Goal: Task Accomplishment & Management: Manage account settings

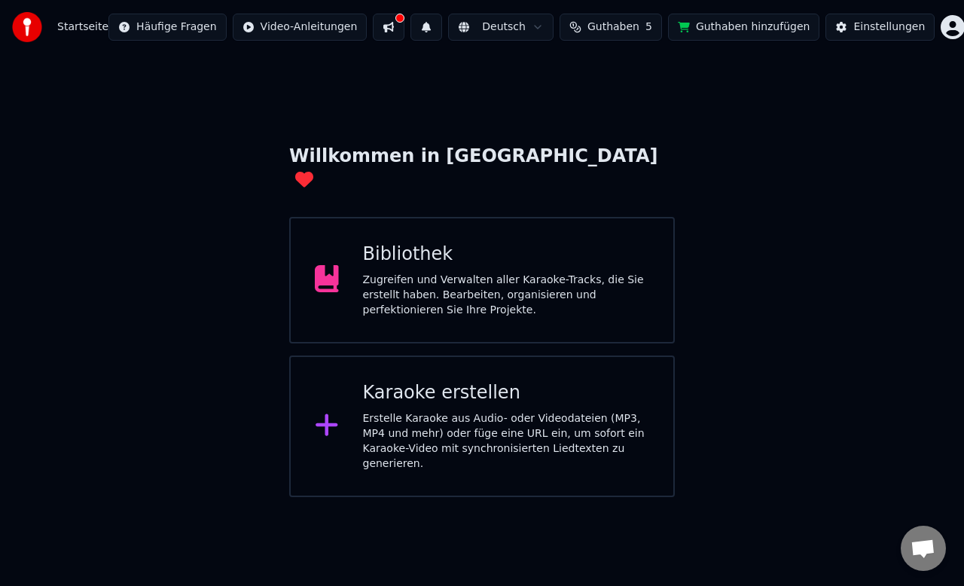
click at [450, 273] on div "Zugreifen und Verwalten aller Karaoke-Tracks, die Sie erstellt haben. Bearbeite…" at bounding box center [506, 295] width 287 height 45
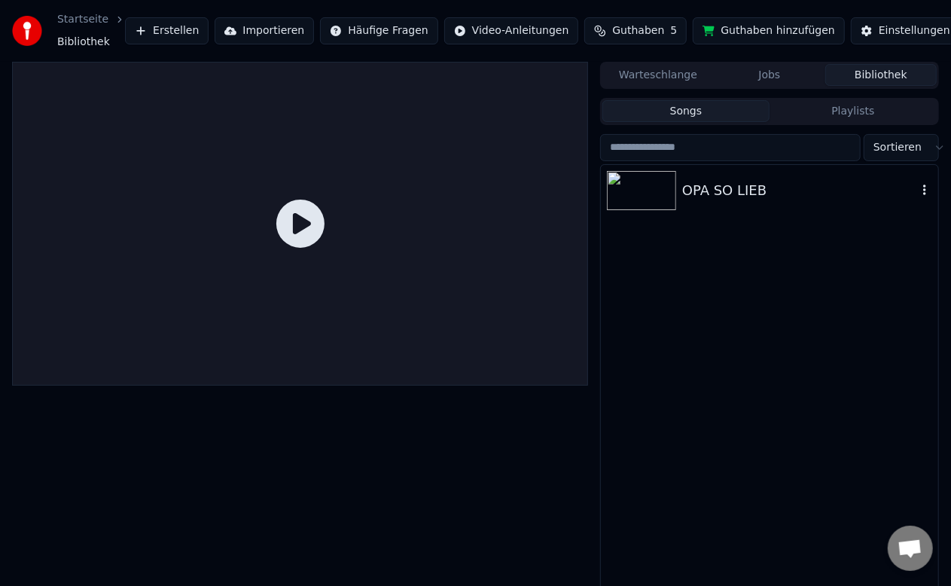
click at [701, 197] on div "OPA SO LIEB" at bounding box center [799, 190] width 235 height 21
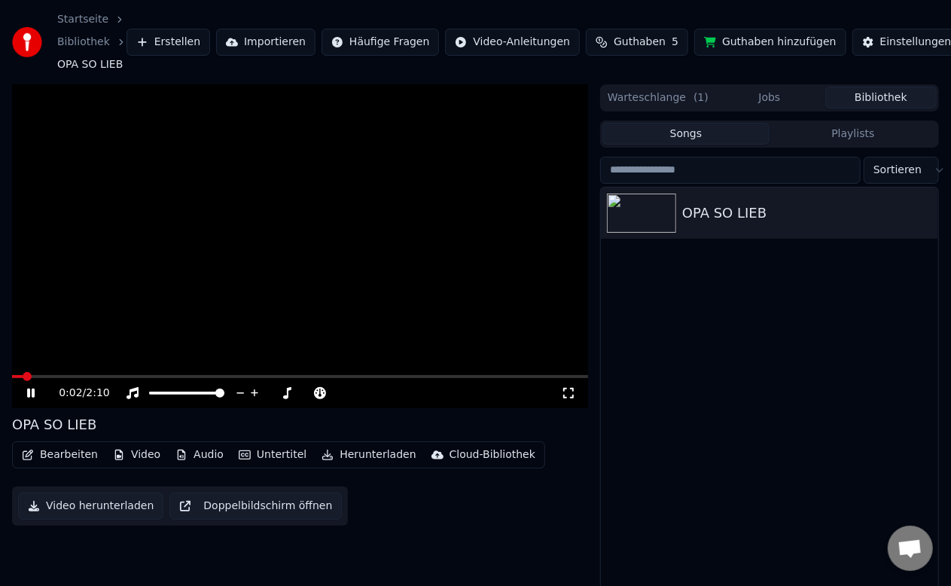
click at [32, 395] on icon at bounding box center [31, 393] width 8 height 9
click at [642, 95] on button "Warteschlange ( 1 )" at bounding box center [658, 98] width 111 height 22
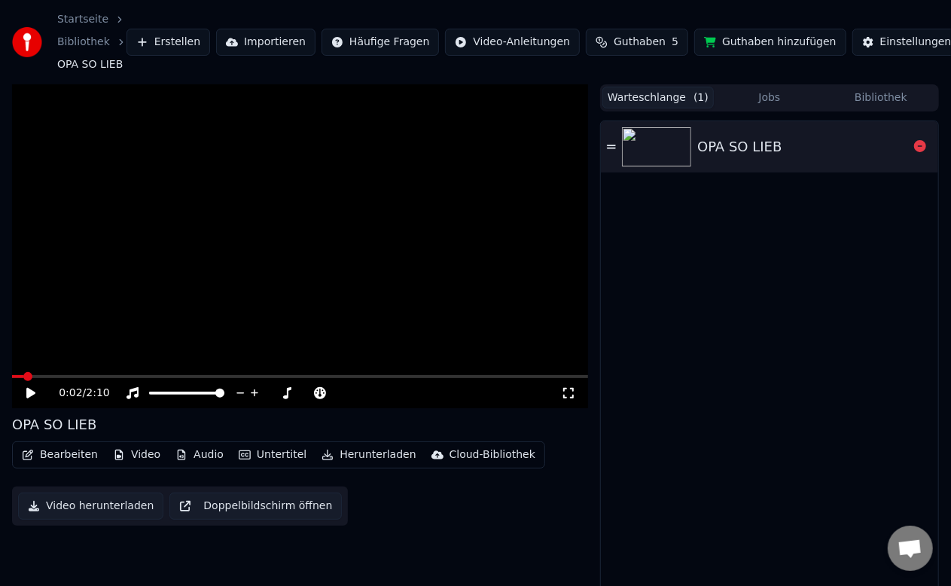
click at [737, 139] on div "OPA SO LIEB" at bounding box center [739, 146] width 84 height 21
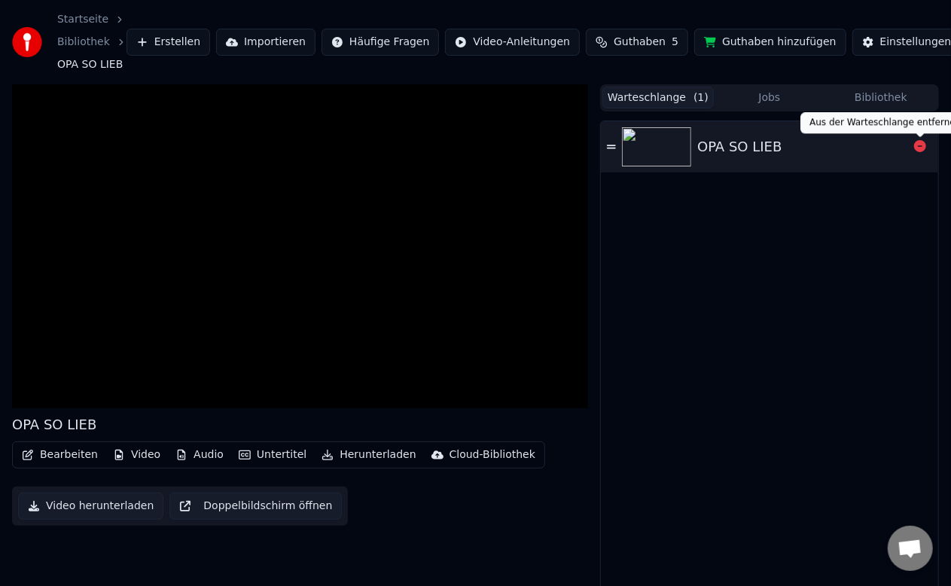
click at [923, 146] on icon at bounding box center [920, 146] width 12 height 12
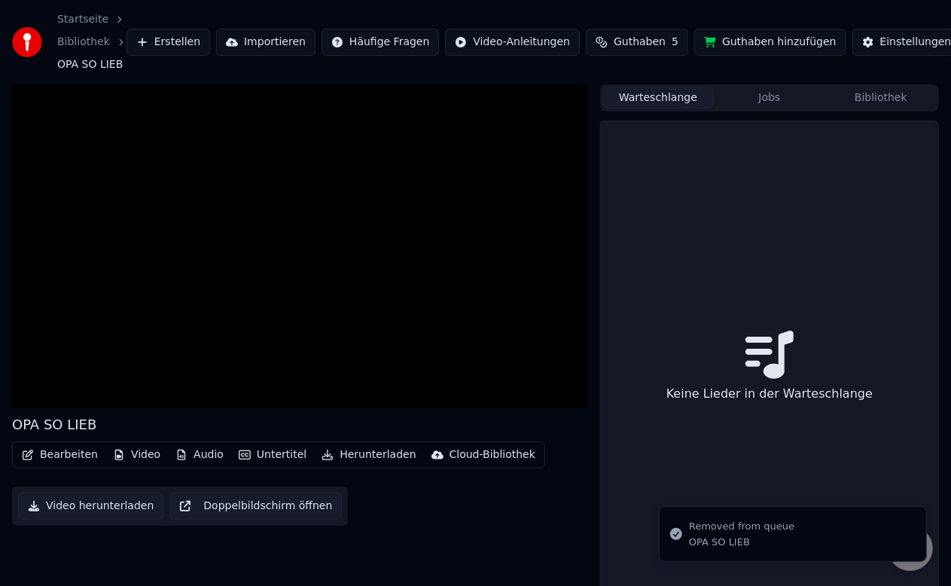
click at [481, 526] on div "Bearbeiten Video Audio Untertitel Herunterladen Cloud-Bibliothek Video herunter…" at bounding box center [300, 483] width 576 height 84
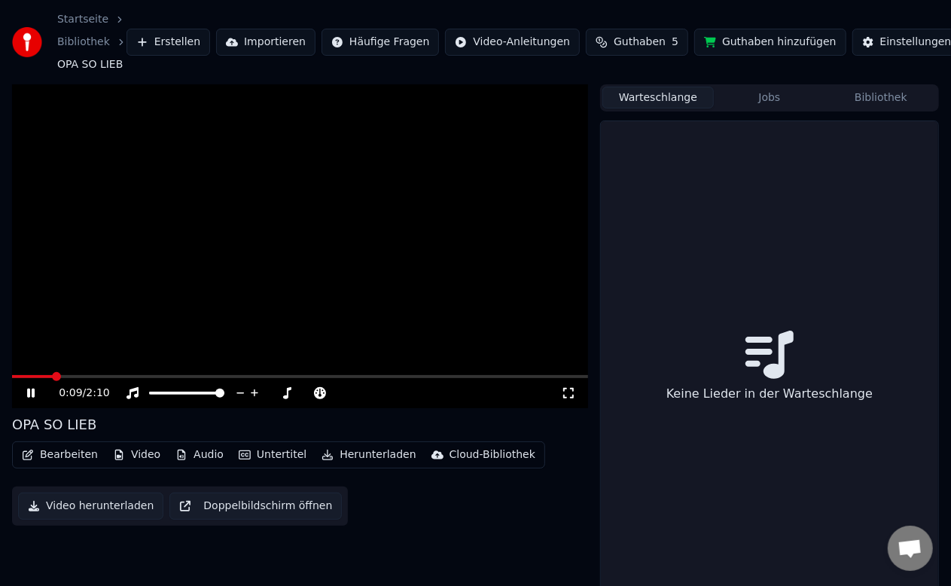
click at [763, 96] on button "Jobs" at bounding box center [769, 98] width 111 height 22
click at [767, 356] on icon at bounding box center [769, 355] width 47 height 42
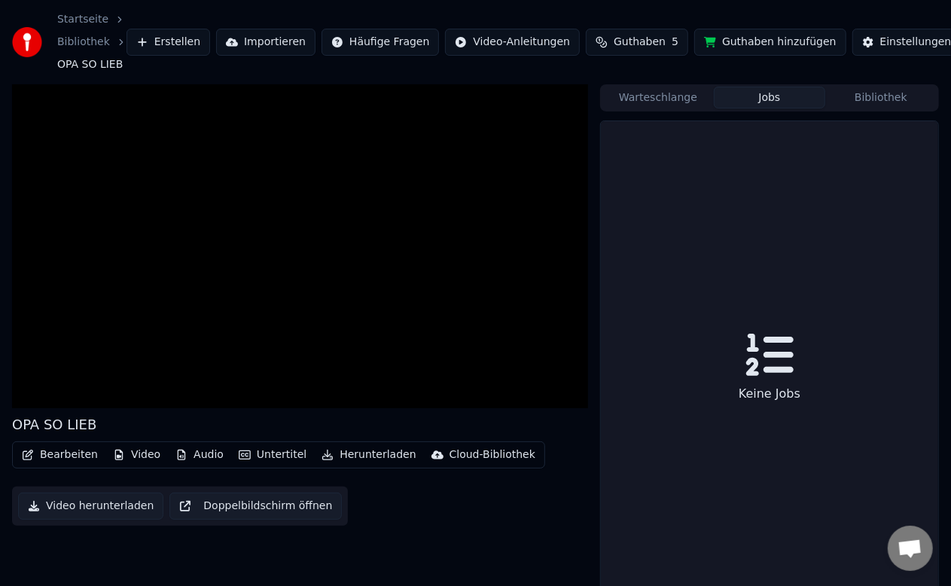
click at [875, 98] on button "Bibliothek" at bounding box center [881, 98] width 111 height 22
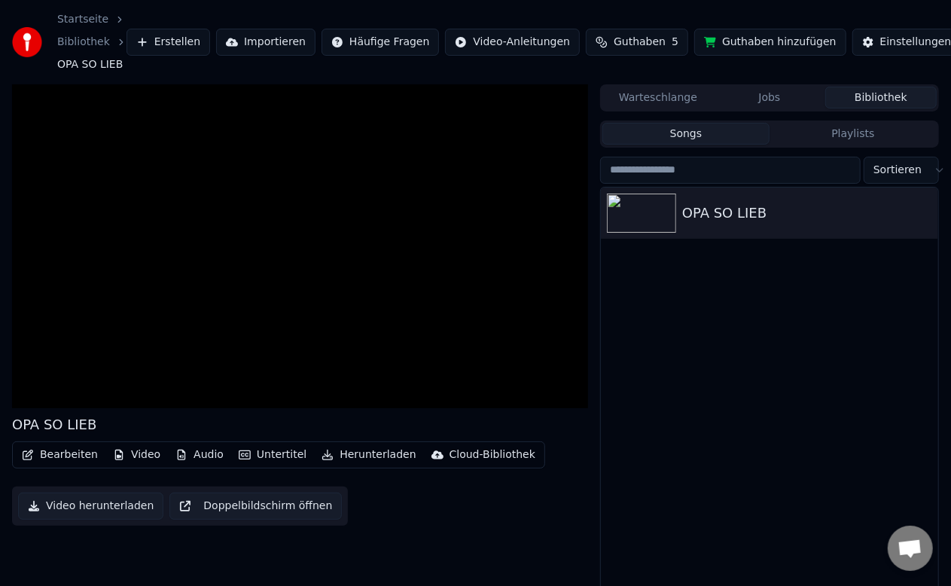
click at [666, 98] on button "Warteschlange" at bounding box center [658, 98] width 111 height 22
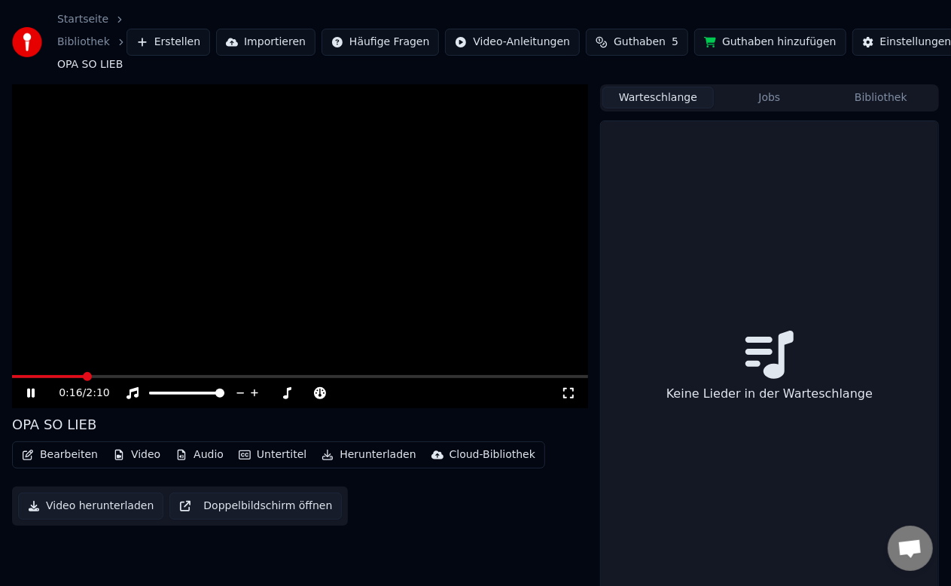
click at [35, 392] on icon at bounding box center [31, 393] width 8 height 9
click at [568, 391] on icon at bounding box center [568, 393] width 15 height 12
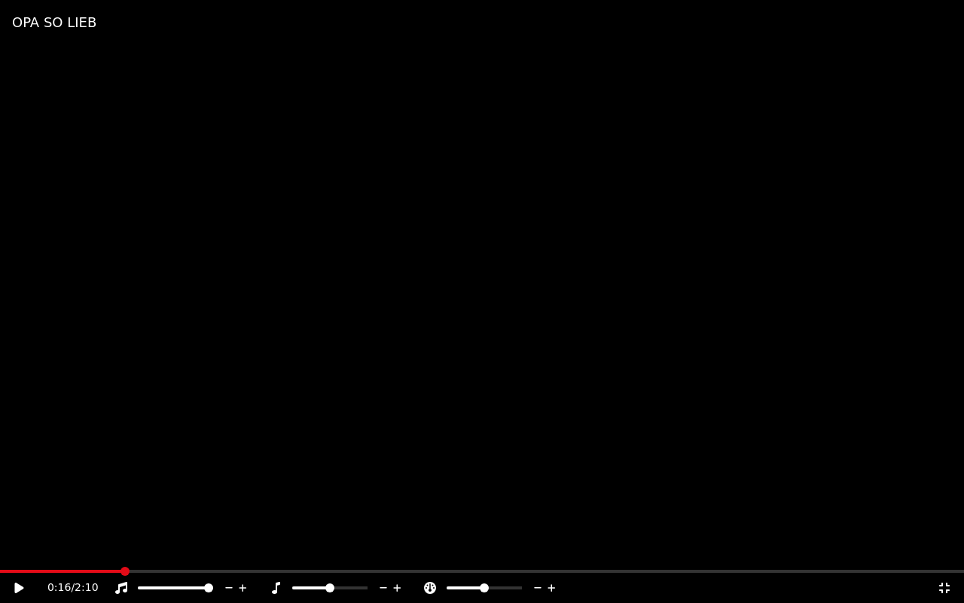
click at [945, 584] on icon at bounding box center [944, 587] width 15 height 12
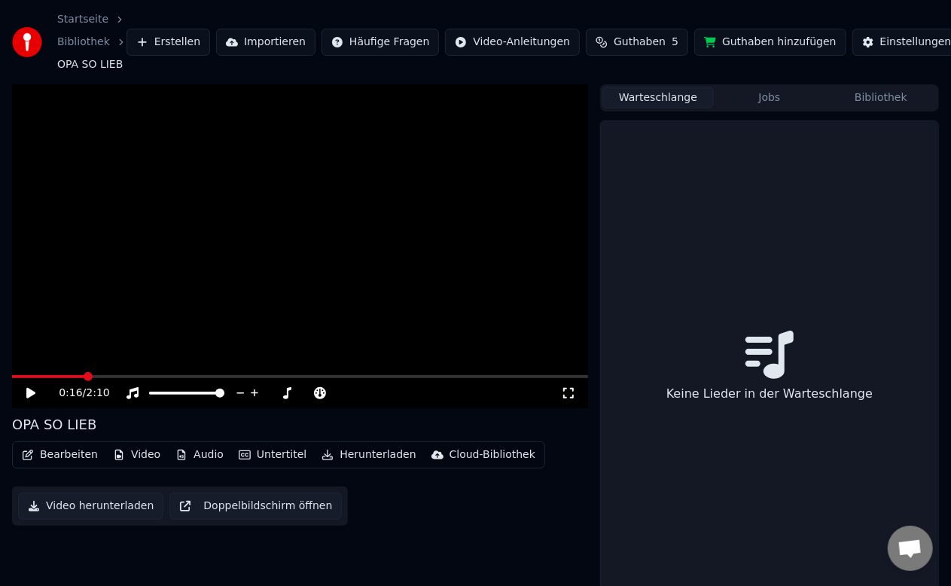
click at [384, 500] on div "Bearbeiten Video Audio Untertitel Herunterladen Cloud-Bibliothek Video herunter…" at bounding box center [300, 483] width 576 height 84
click at [768, 98] on button "Jobs" at bounding box center [769, 98] width 111 height 22
click at [872, 95] on button "Bibliothek" at bounding box center [881, 98] width 111 height 22
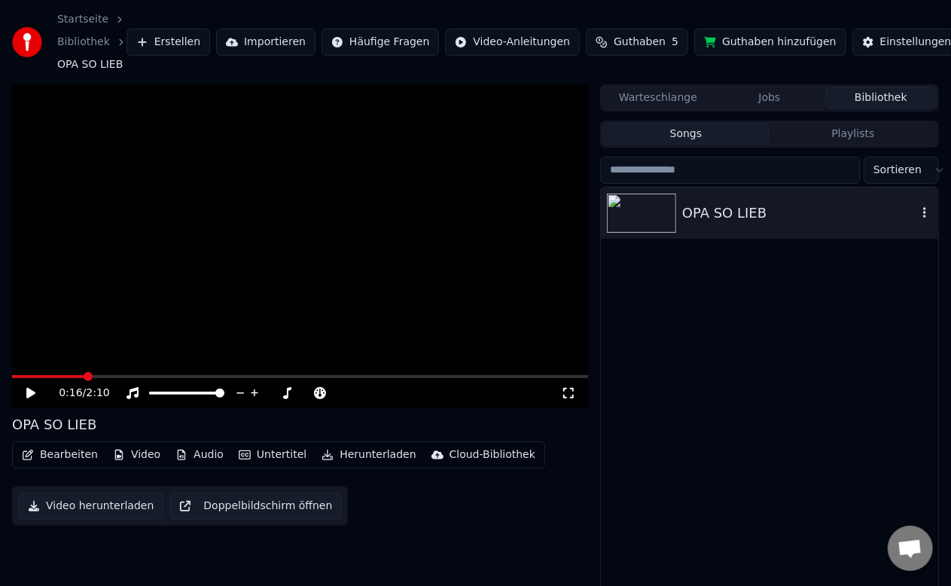
click at [925, 214] on icon "button" at bounding box center [924, 212] width 3 height 11
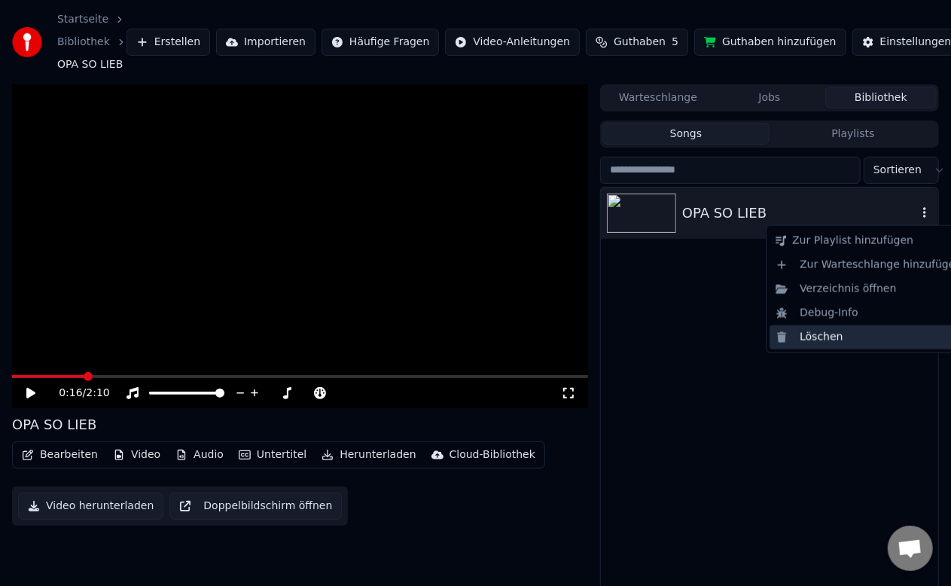
click at [813, 331] on div "Löschen" at bounding box center [869, 337] width 198 height 24
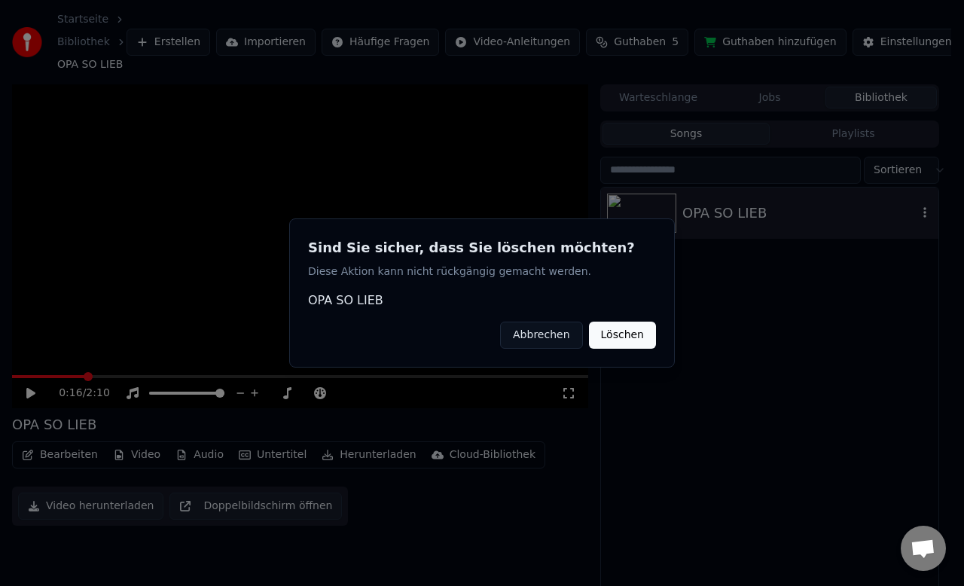
click at [630, 336] on button "Löschen" at bounding box center [622, 335] width 67 height 27
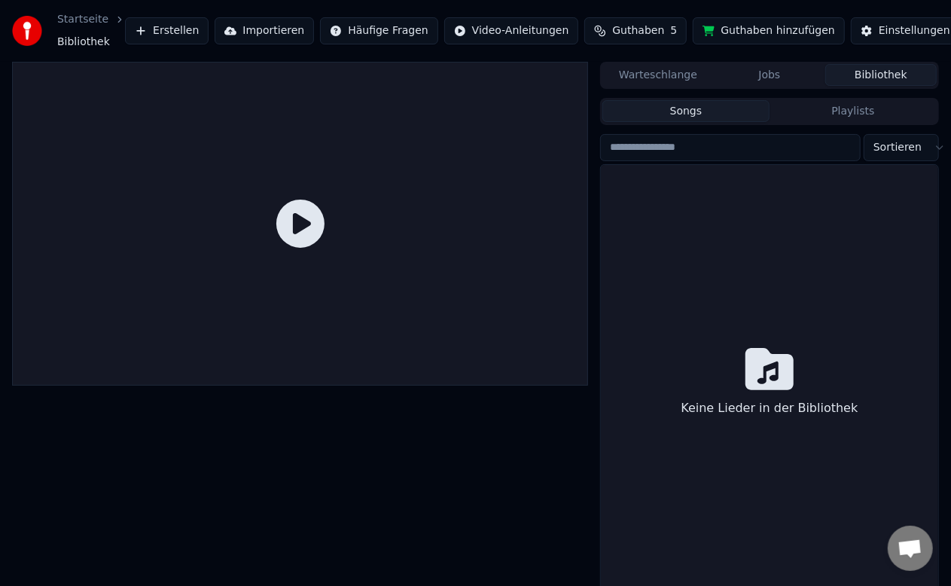
click at [352, 485] on div at bounding box center [300, 333] width 576 height 542
click at [140, 29] on button "Erstellen" at bounding box center [167, 30] width 84 height 27
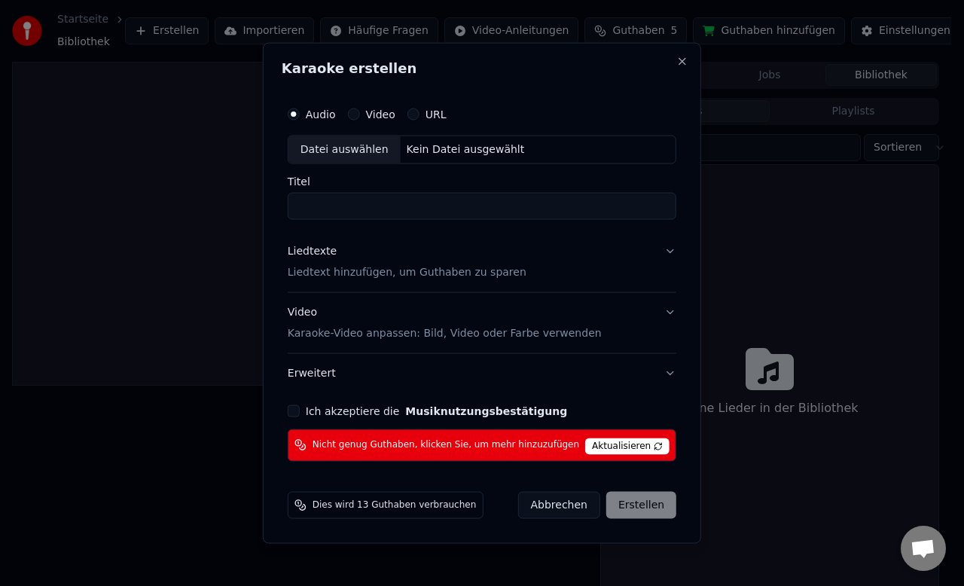
click at [355, 146] on div "Datei auswählen" at bounding box center [344, 149] width 112 height 27
type input "**********"
click at [652, 248] on button "Liedtexte Liedtext hinzufügen, um Guthaben zu sparen" at bounding box center [482, 262] width 389 height 60
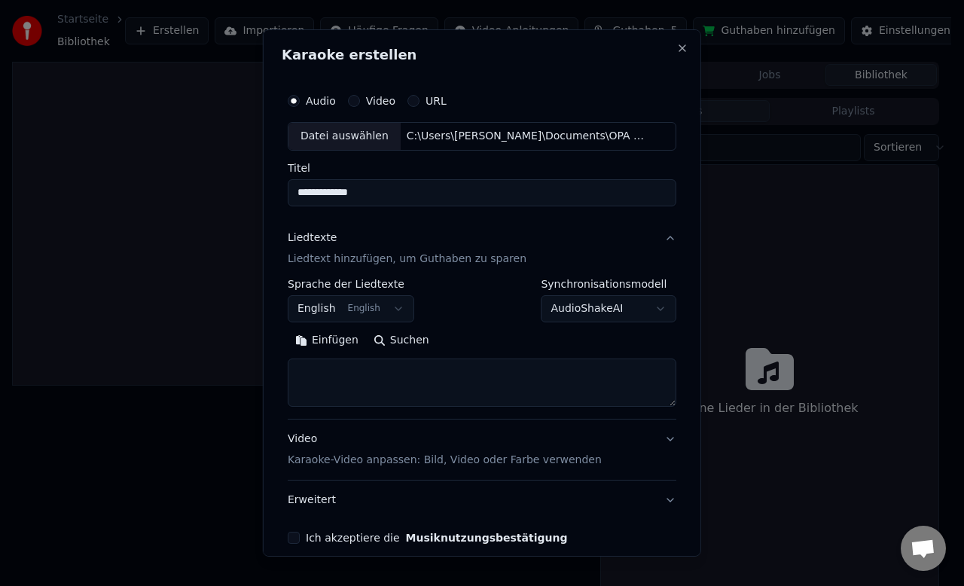
click at [404, 310] on button "English English" at bounding box center [351, 308] width 127 height 27
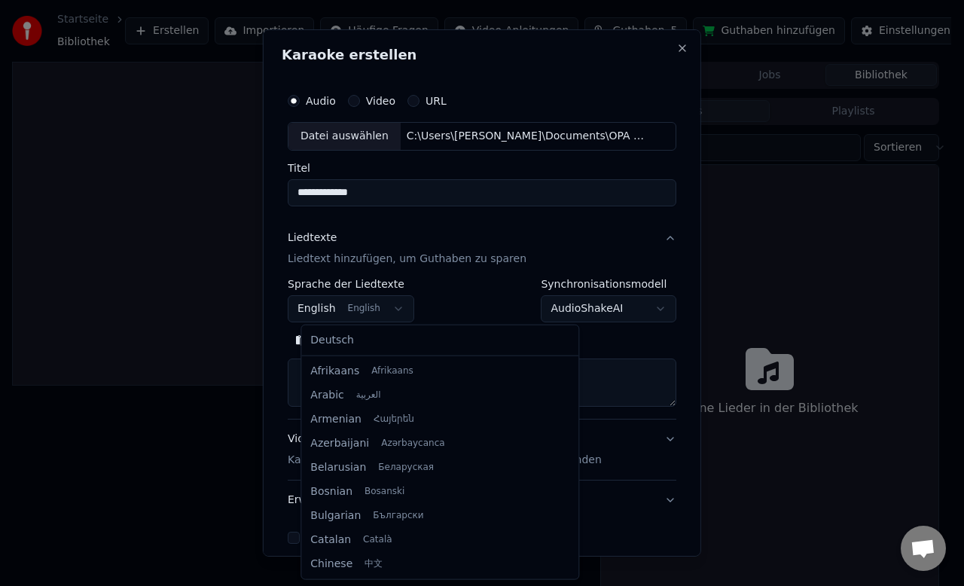
scroll to position [121, 0]
select select "**"
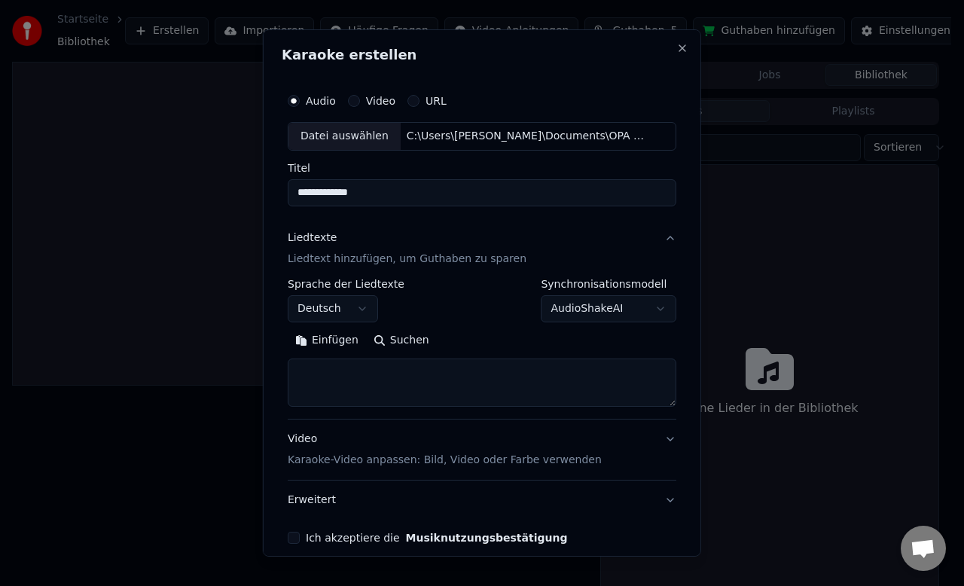
click at [473, 298] on div "**********" at bounding box center [482, 301] width 389 height 44
click at [352, 342] on button "Einfügen" at bounding box center [327, 340] width 78 height 24
type textarea "**********"
drag, startPoint x: 594, startPoint y: 371, endPoint x: 274, endPoint y: 370, distance: 319.4
click at [278, 372] on div "**********" at bounding box center [482, 292] width 438 height 527
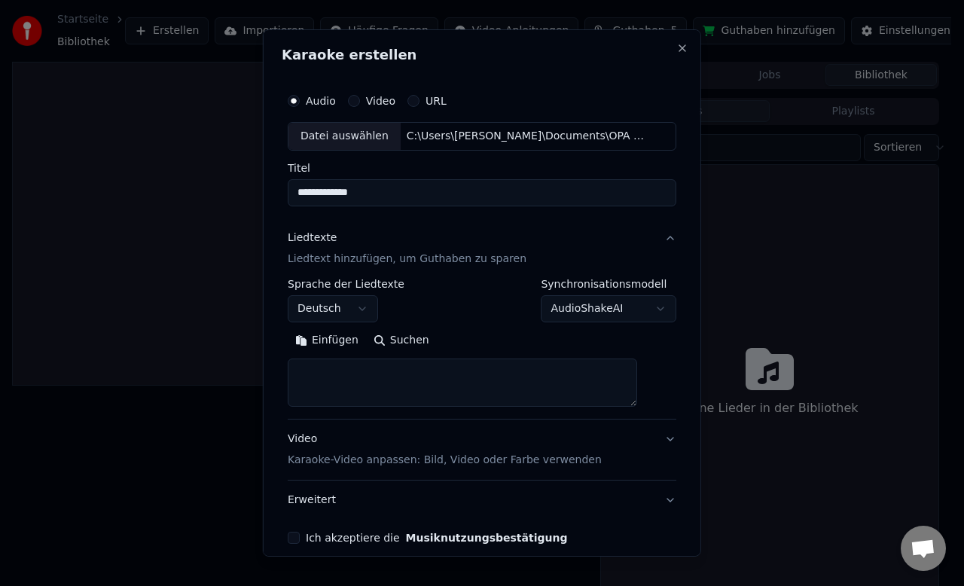
click at [343, 373] on textarea at bounding box center [462, 383] width 349 height 48
paste textarea "**********"
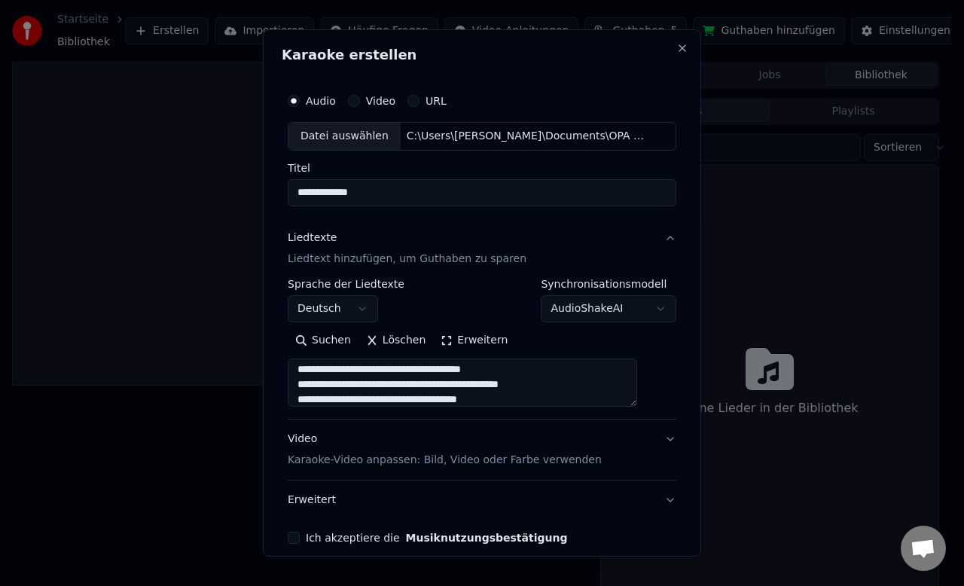
scroll to position [0, 0]
click at [432, 393] on textarea at bounding box center [462, 383] width 349 height 48
click at [426, 400] on textarea at bounding box center [462, 383] width 349 height 48
click at [453, 337] on button "Erweitern" at bounding box center [474, 340] width 82 height 24
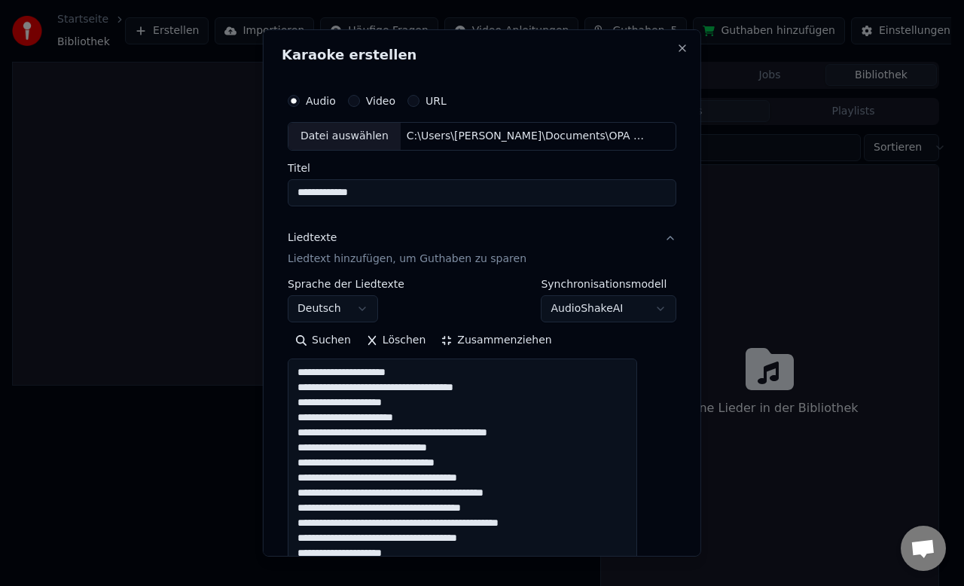
drag, startPoint x: 416, startPoint y: 402, endPoint x: 297, endPoint y: 367, distance: 124.2
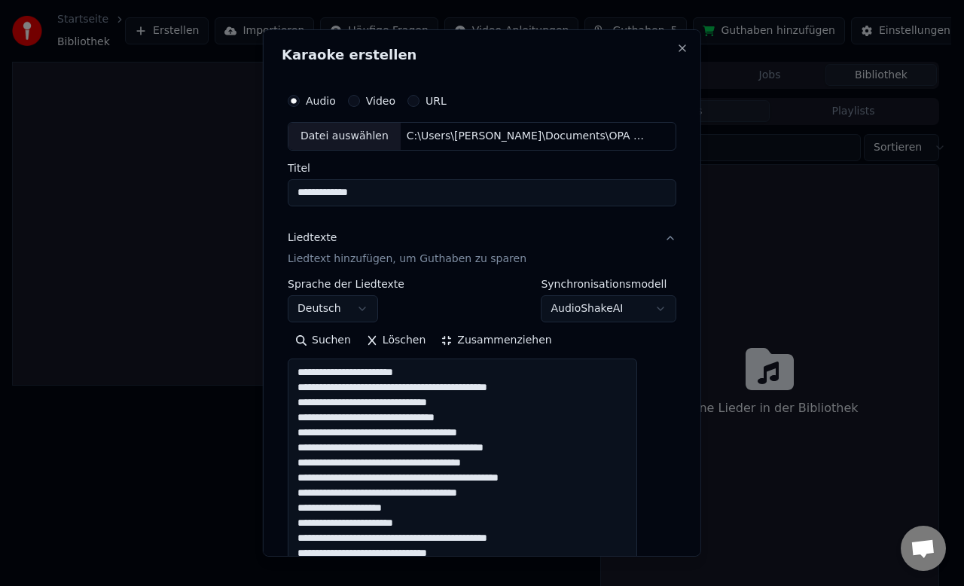
drag, startPoint x: 513, startPoint y: 431, endPoint x: 301, endPoint y: 433, distance: 211.7
drag, startPoint x: 427, startPoint y: 493, endPoint x: 281, endPoint y: 493, distance: 146.1
click at [281, 493] on div "**********" at bounding box center [482, 292] width 438 height 527
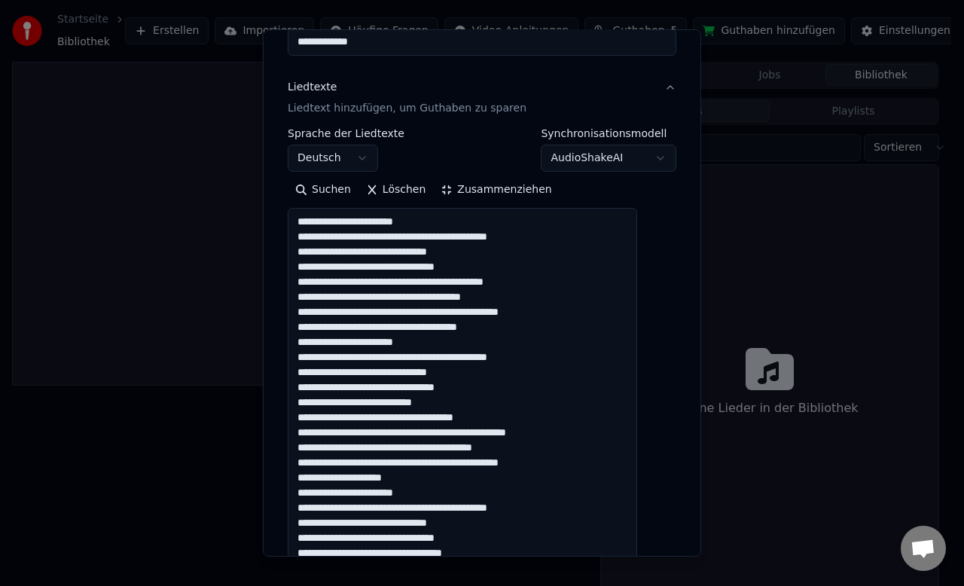
drag, startPoint x: 450, startPoint y: 402, endPoint x: 292, endPoint y: 403, distance: 158.2
click at [295, 403] on div "**********" at bounding box center [482, 447] width 401 height 1036
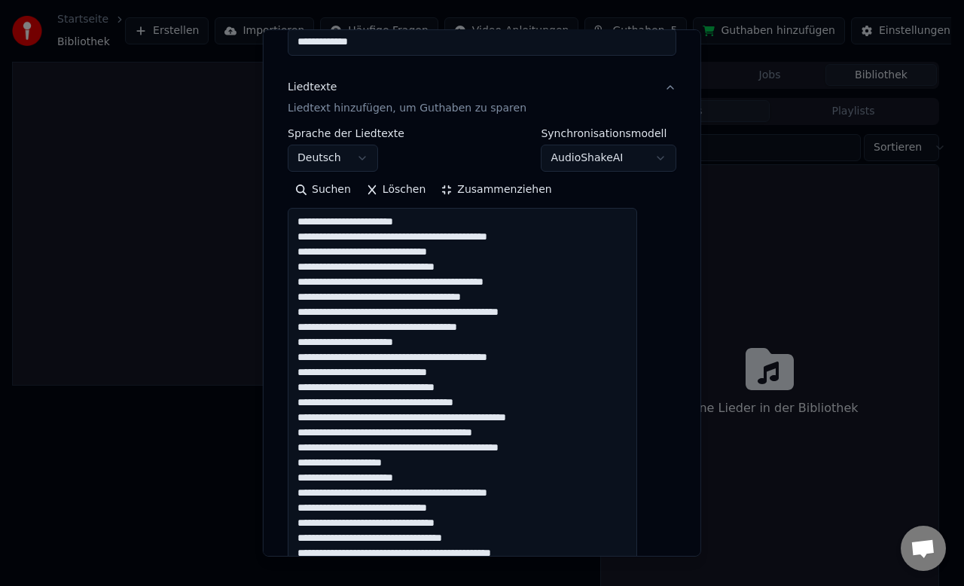
drag, startPoint x: 444, startPoint y: 465, endPoint x: 290, endPoint y: 466, distance: 153.7
click at [290, 466] on div "**********" at bounding box center [482, 292] width 438 height 527
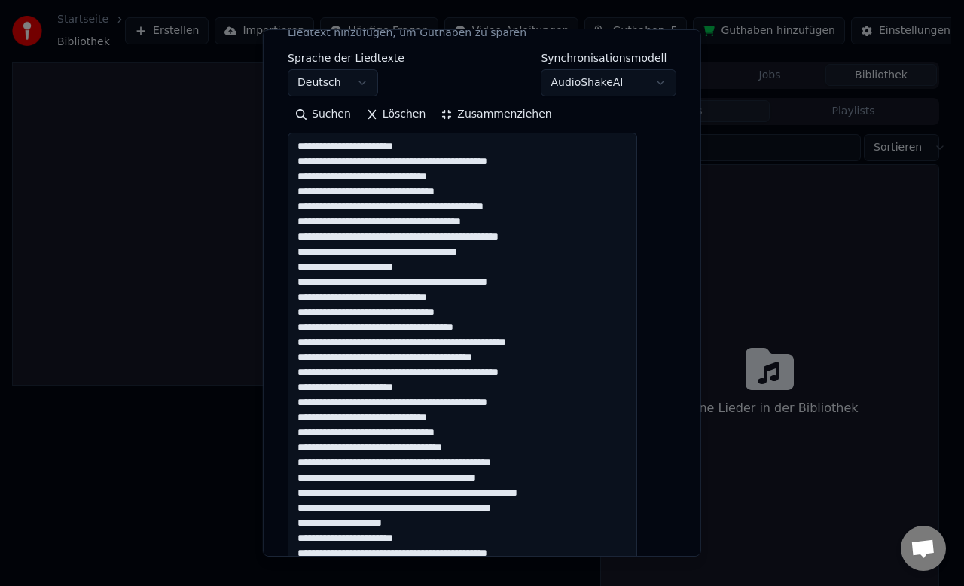
drag, startPoint x: 502, startPoint y: 444, endPoint x: 289, endPoint y: 446, distance: 212.4
click at [291, 447] on div "**********" at bounding box center [482, 292] width 438 height 527
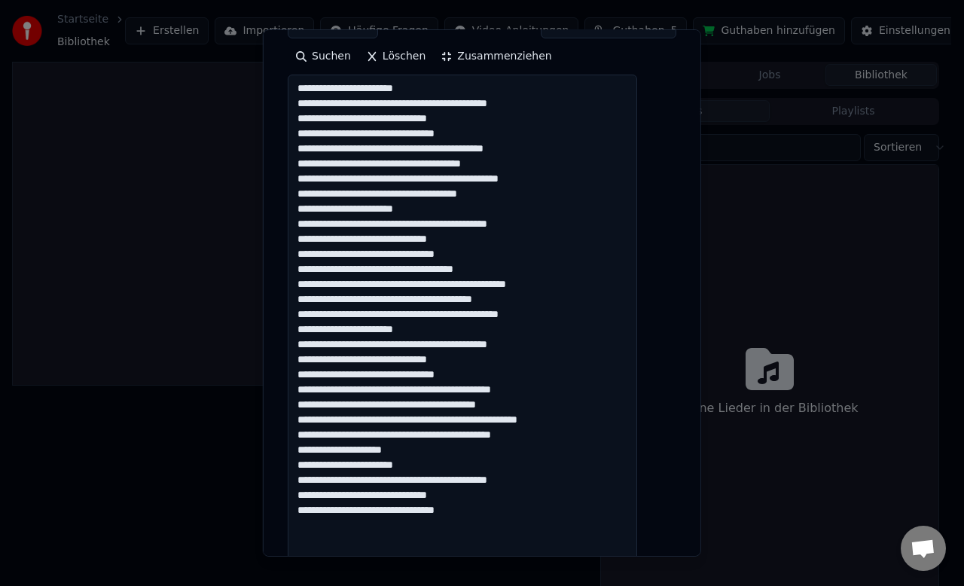
scroll to position [301, 0]
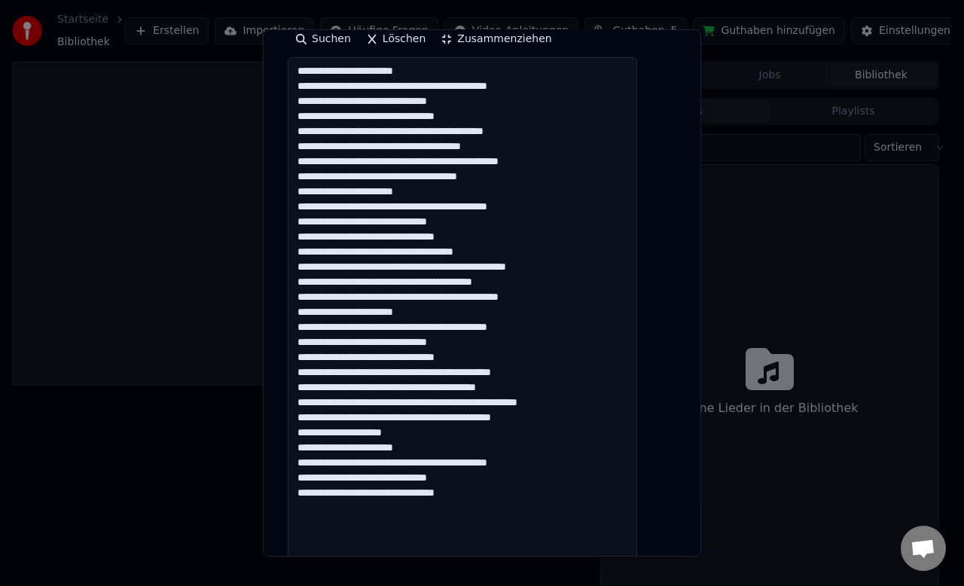
drag, startPoint x: 422, startPoint y: 435, endPoint x: 297, endPoint y: 435, distance: 125.0
click at [297, 435] on div "**********" at bounding box center [482, 297] width 401 height 1036
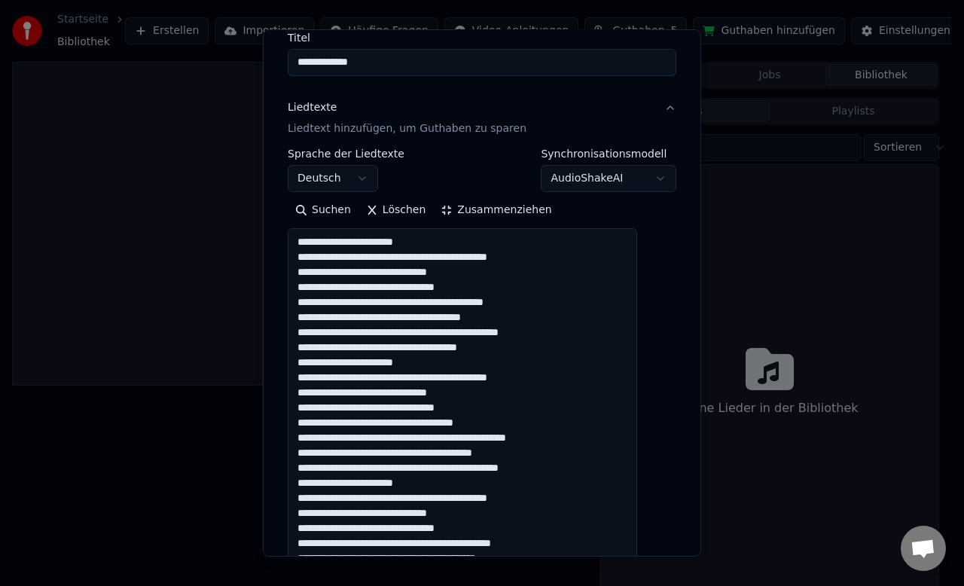
scroll to position [75, 0]
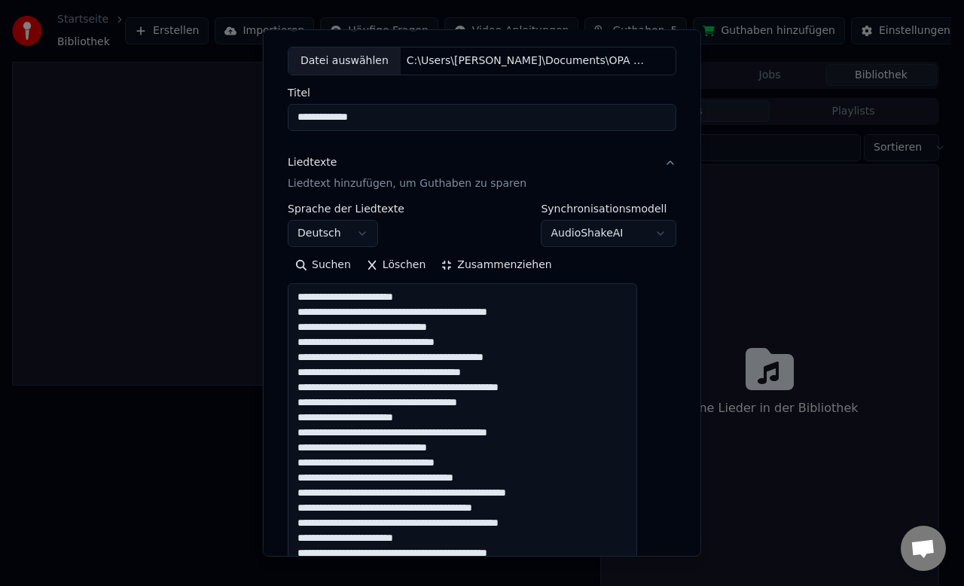
type textarea "**********"
click at [481, 265] on button "Zusammenziehen" at bounding box center [496, 265] width 126 height 24
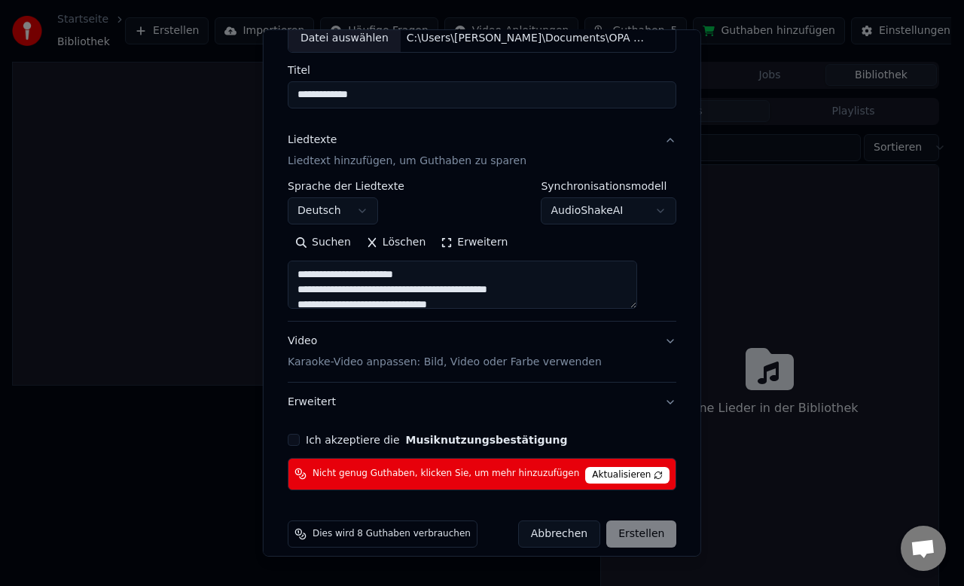
scroll to position [111, 0]
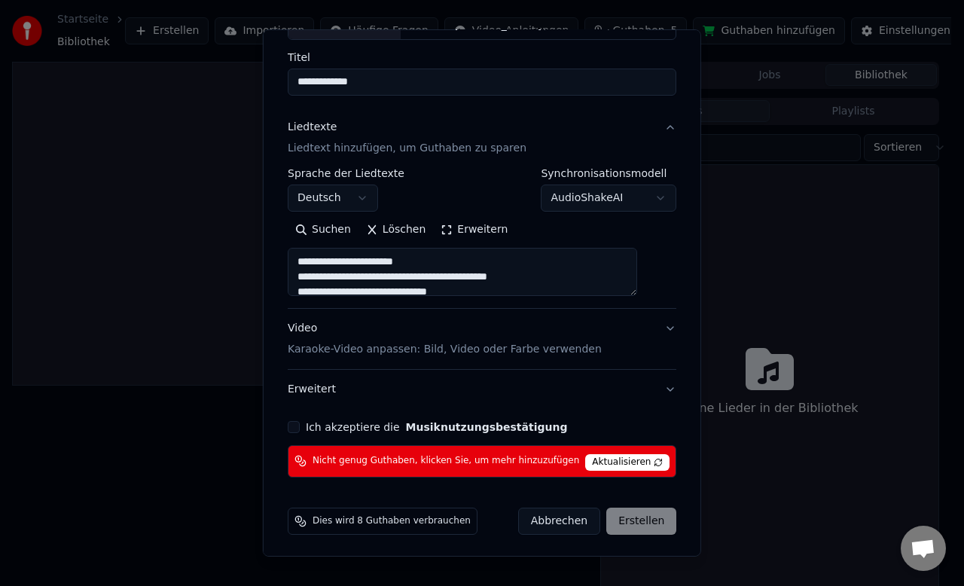
click at [642, 387] on button "Erweitert" at bounding box center [482, 389] width 389 height 39
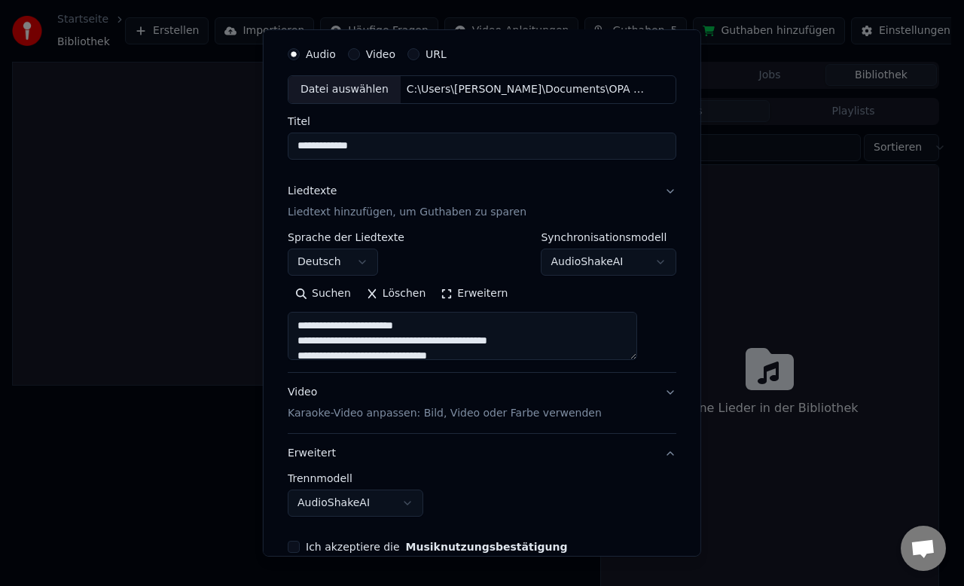
scroll to position [27, 0]
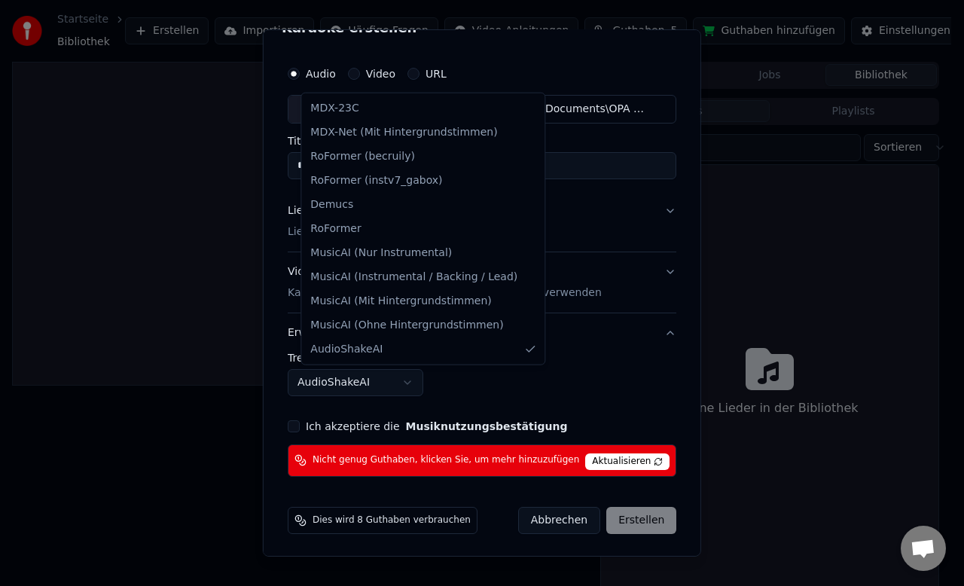
click at [420, 381] on body "**********" at bounding box center [475, 293] width 951 height 586
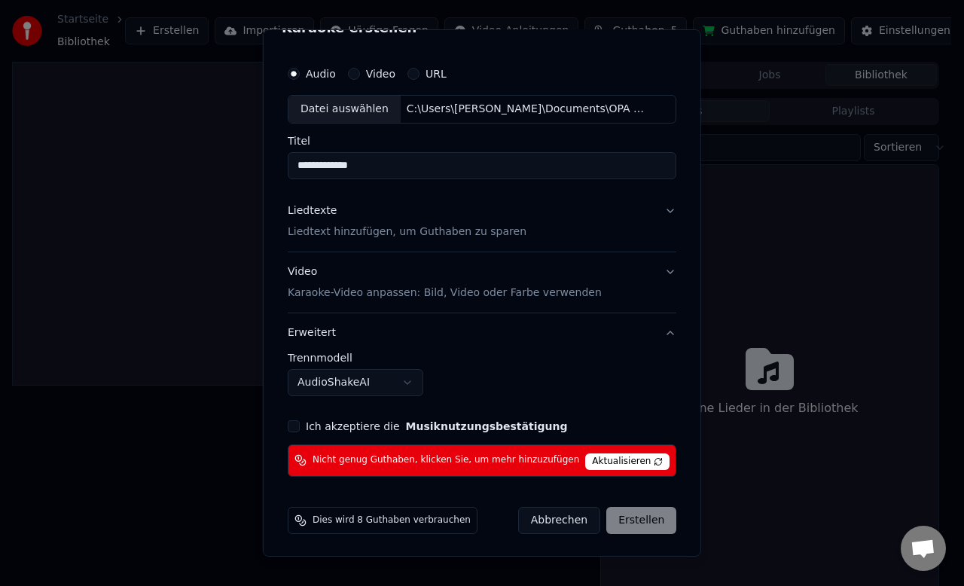
click at [300, 424] on button "Ich akzeptiere die Musiknutzungsbestätigung" at bounding box center [294, 426] width 12 height 12
click at [587, 456] on span "Aktualisieren" at bounding box center [627, 461] width 84 height 17
click at [594, 459] on span "Aktualisieren" at bounding box center [627, 461] width 84 height 17
click at [619, 518] on div "Abbrechen Erstellen" at bounding box center [596, 520] width 159 height 27
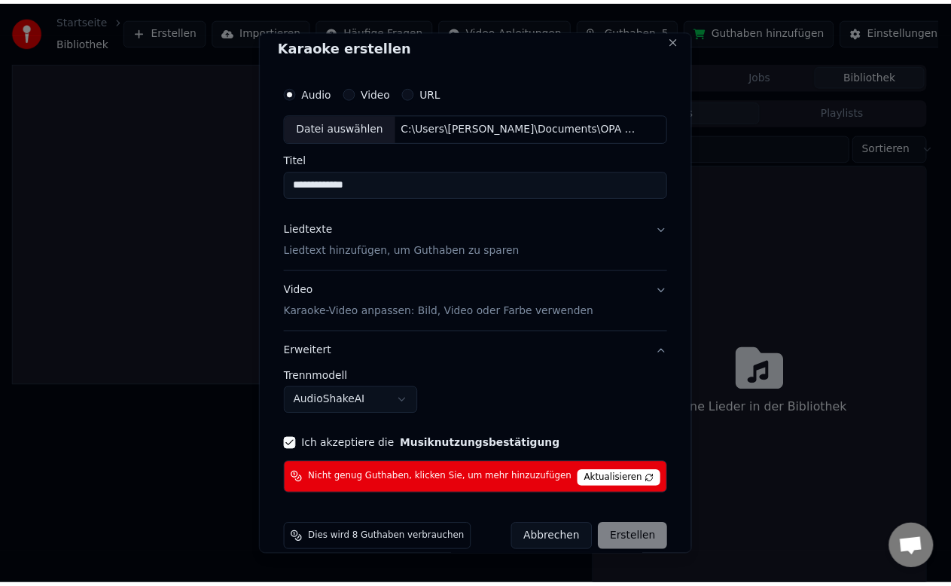
scroll to position [0, 0]
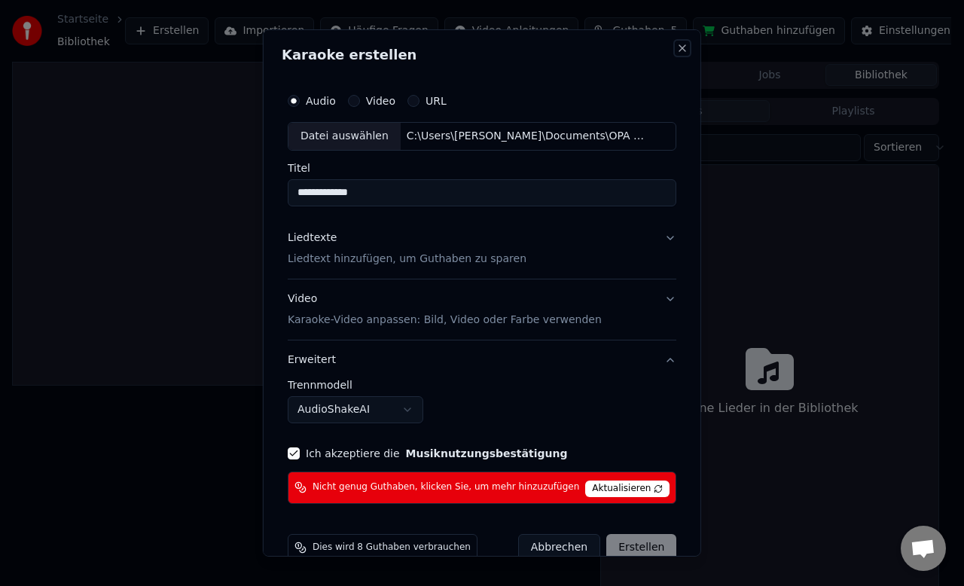
click at [676, 46] on button "Close" at bounding box center [682, 48] width 12 height 12
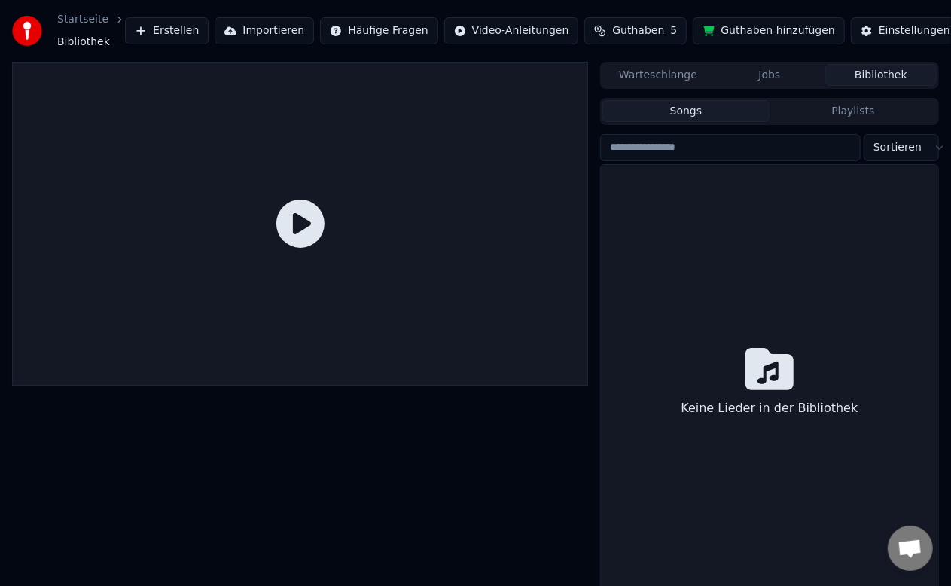
click at [759, 75] on button "Jobs" at bounding box center [769, 75] width 111 height 22
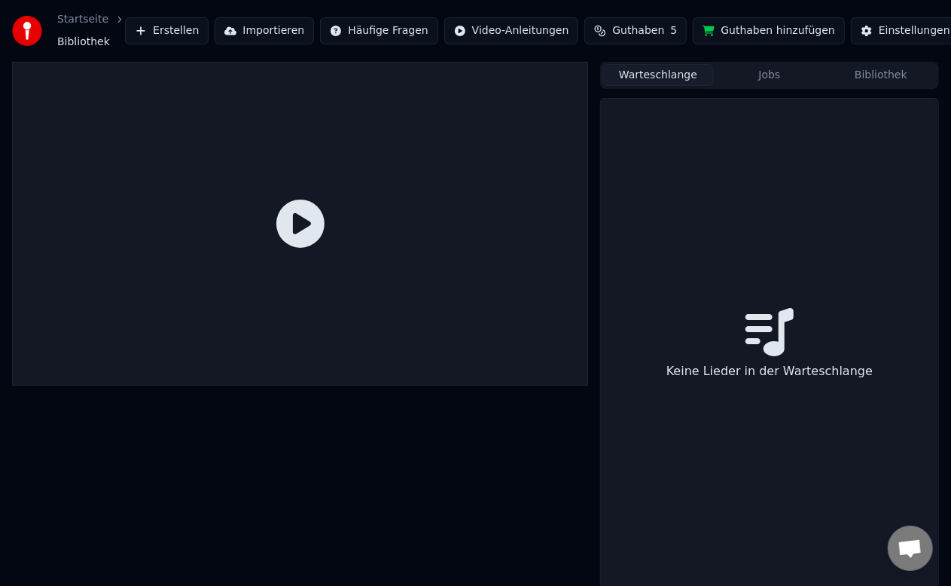
click at [664, 75] on button "Warteschlange" at bounding box center [658, 75] width 111 height 22
click at [408, 387] on div at bounding box center [300, 329] width 576 height 534
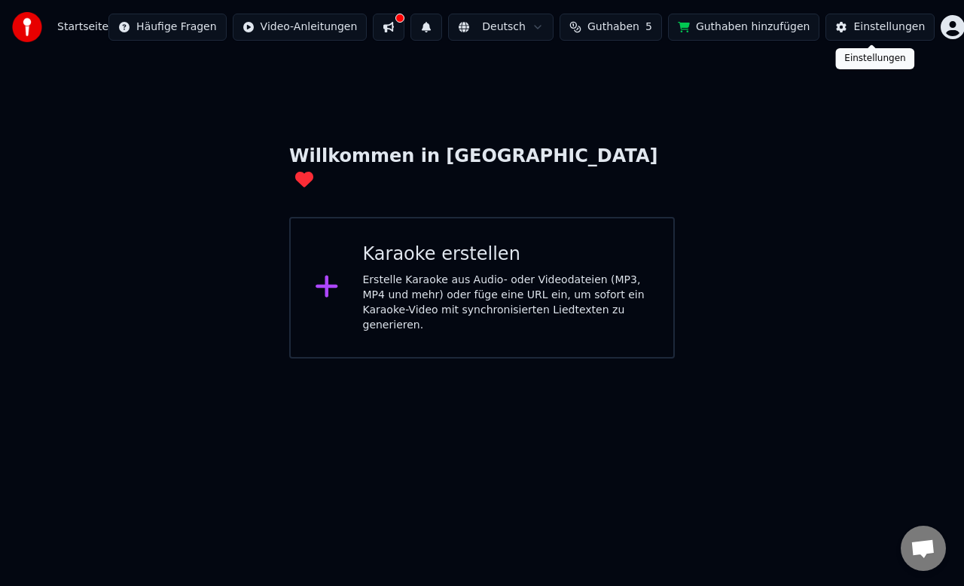
click at [878, 27] on div "Einstellungen" at bounding box center [889, 27] width 72 height 15
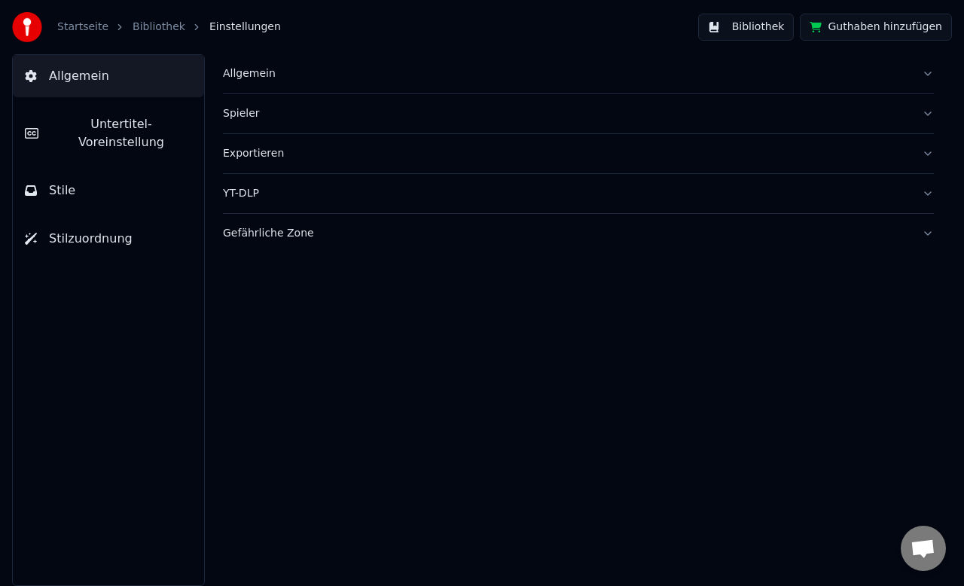
click at [90, 124] on span "Untertitel-Voreinstellung" at bounding box center [121, 133] width 142 height 36
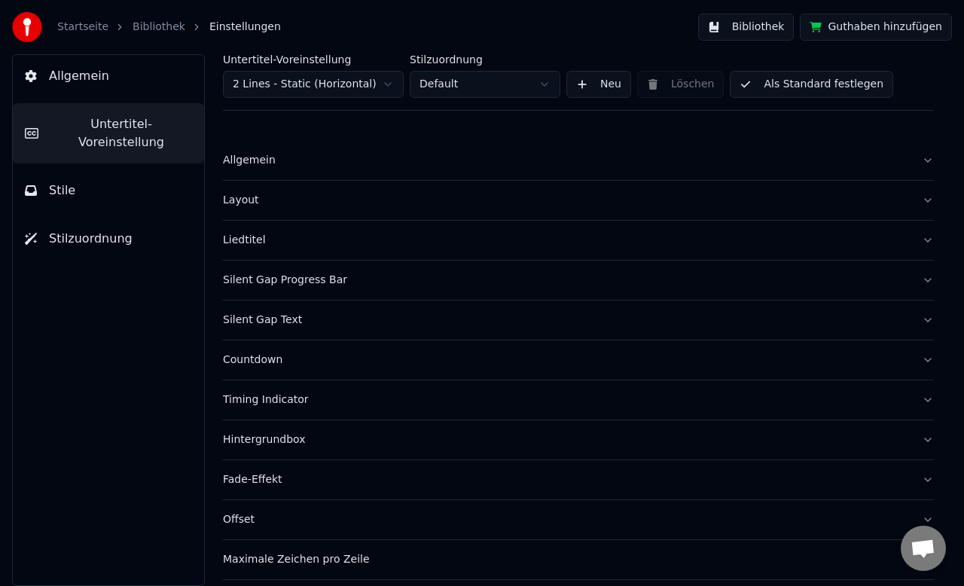
click at [70, 182] on span "Stile" at bounding box center [62, 191] width 26 height 18
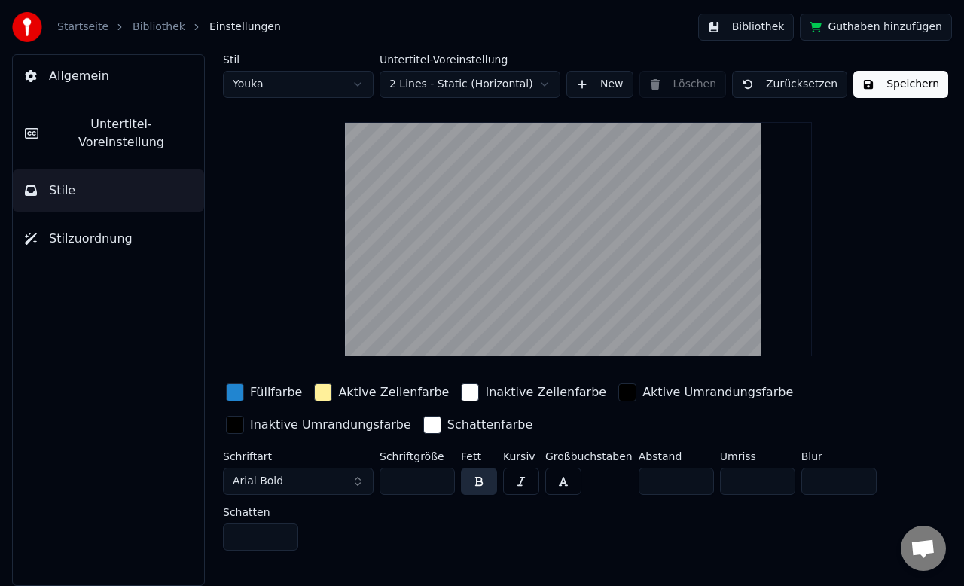
click at [72, 230] on span "Stilzuordnung" at bounding box center [91, 239] width 84 height 18
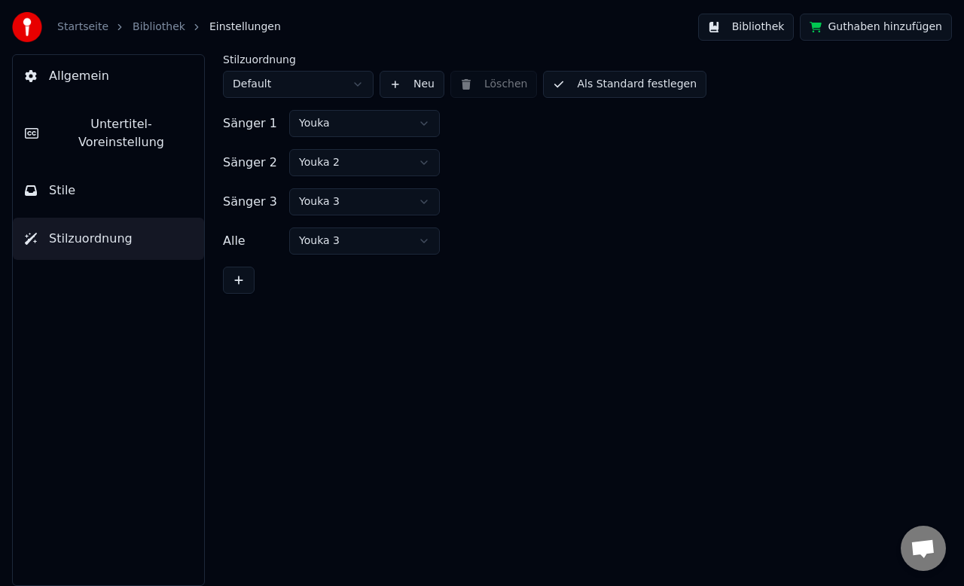
click at [71, 25] on link "Startseite" at bounding box center [82, 27] width 51 height 15
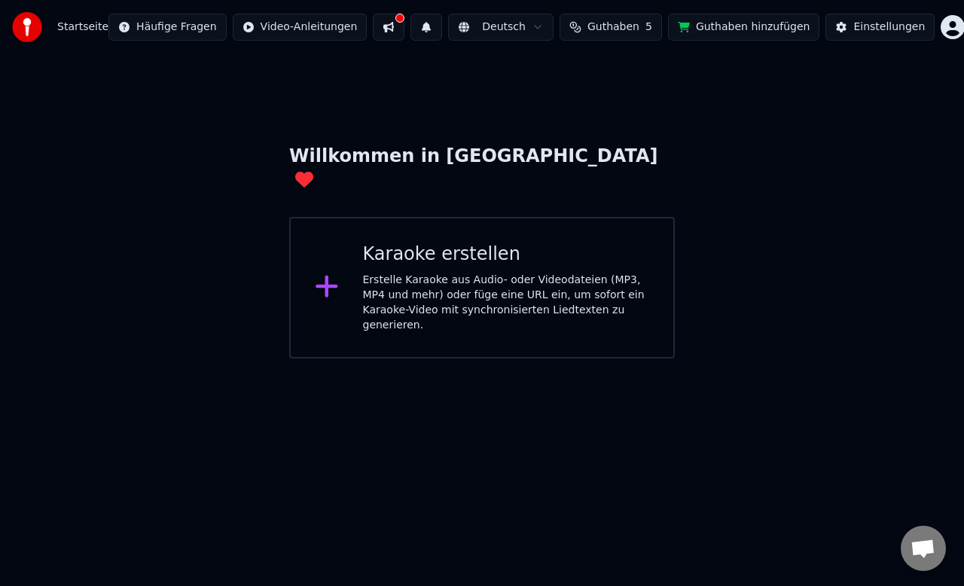
click at [404, 23] on button at bounding box center [389, 27] width 32 height 27
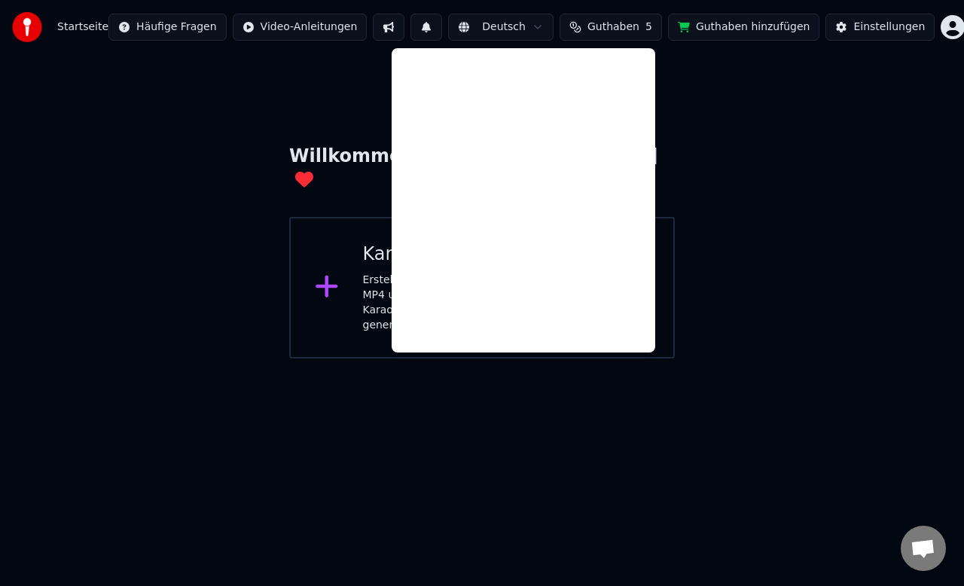
click at [847, 169] on div "Willkommen in Youka Karaoke erstellen Erstelle Karaoke aus Audio- oder Videodat…" at bounding box center [482, 206] width 964 height 304
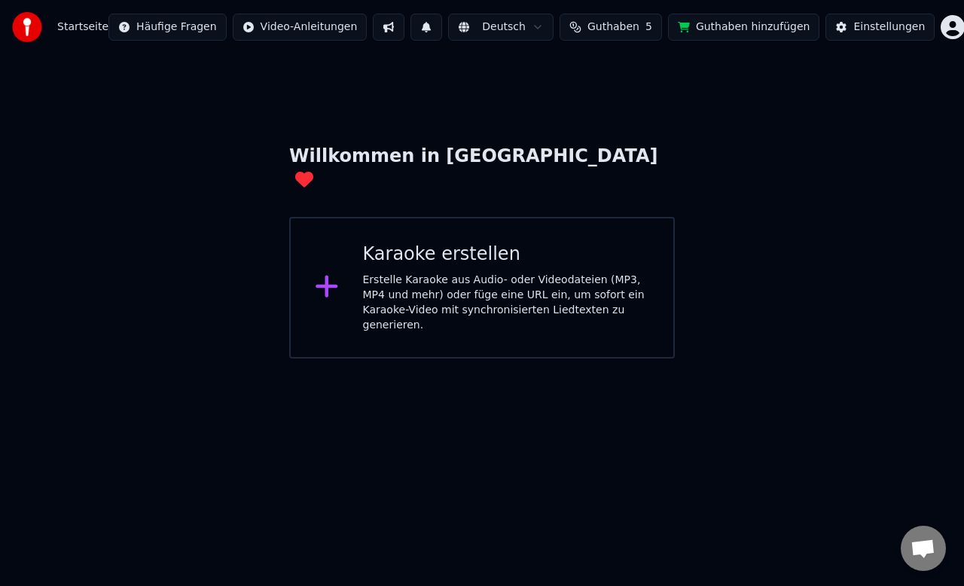
click at [940, 26] on html "Startseite Häufige Fragen Video-Anleitungen Deutsch Guthaben 5 Guthaben hinzufü…" at bounding box center [482, 179] width 964 height 359
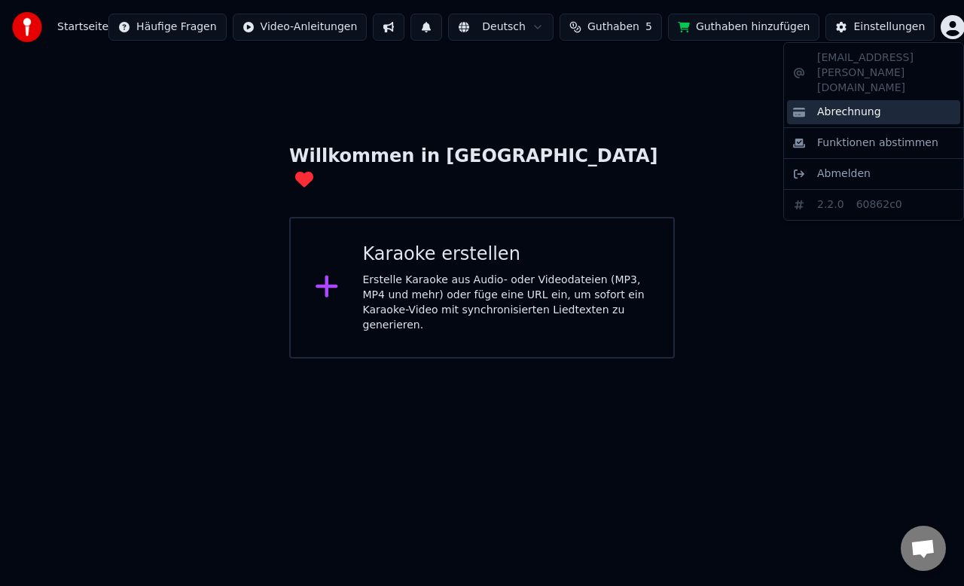
click at [848, 105] on span "Abrechnung" at bounding box center [849, 112] width 64 height 15
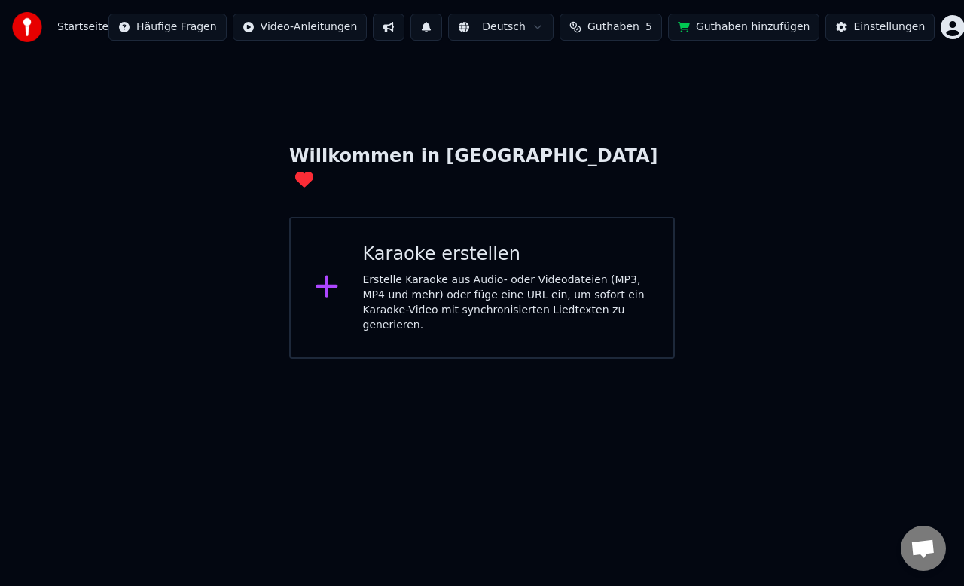
click at [944, 27] on html "Startseite Häufige Fragen Video-Anleitungen Deutsch Guthaben 5 Guthaben hinzufü…" at bounding box center [482, 179] width 964 height 359
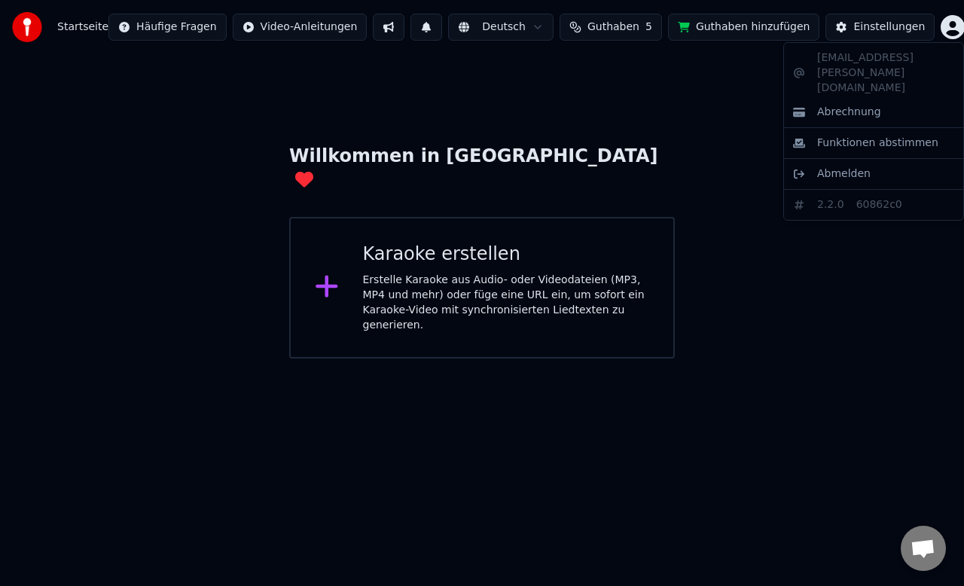
click at [835, 173] on div "juergen.zelch@gmail.com Abrechnung Funktionen abstimmen Abmelden 2.2.0 60862c0" at bounding box center [873, 131] width 181 height 179
click at [864, 172] on div "juergen.zelch@gmail.com Abrechnung Funktionen abstimmen Abmelden 2.2.0 60862c0" at bounding box center [873, 131] width 181 height 179
click at [832, 166] on span "Abmelden" at bounding box center [843, 173] width 53 height 15
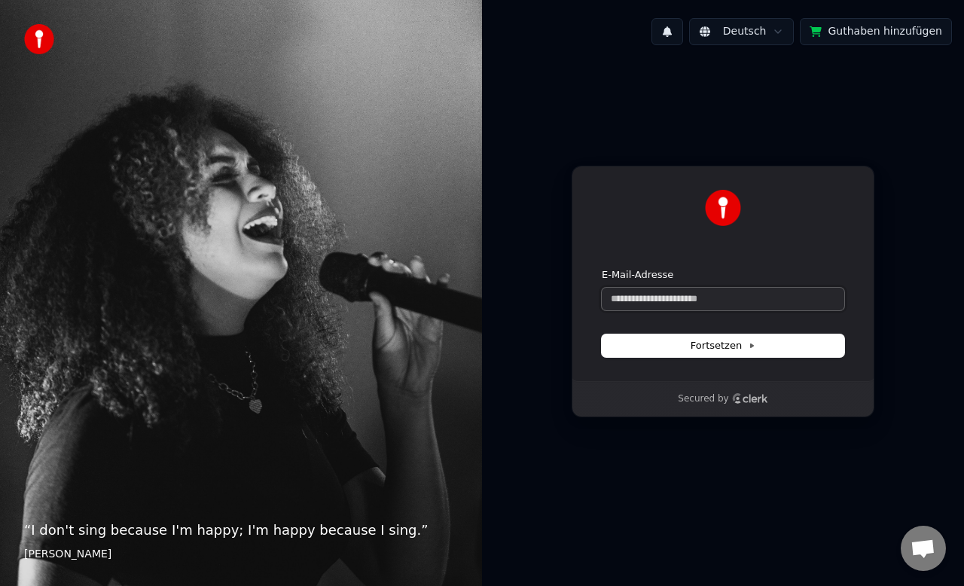
click at [750, 306] on input "E-Mail-Adresse" at bounding box center [723, 299] width 243 height 23
click at [714, 342] on span "Fortsetzen" at bounding box center [723, 346] width 65 height 14
type input "**********"
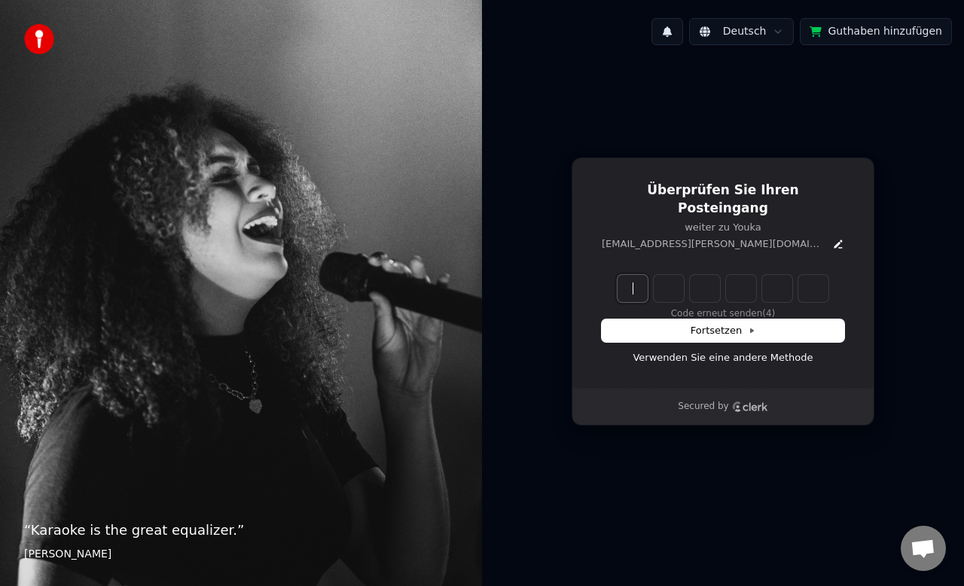
click at [639, 282] on input "Enter verification code" at bounding box center [738, 288] width 241 height 27
type input "******"
